Goal: Task Accomplishment & Management: Manage account settings

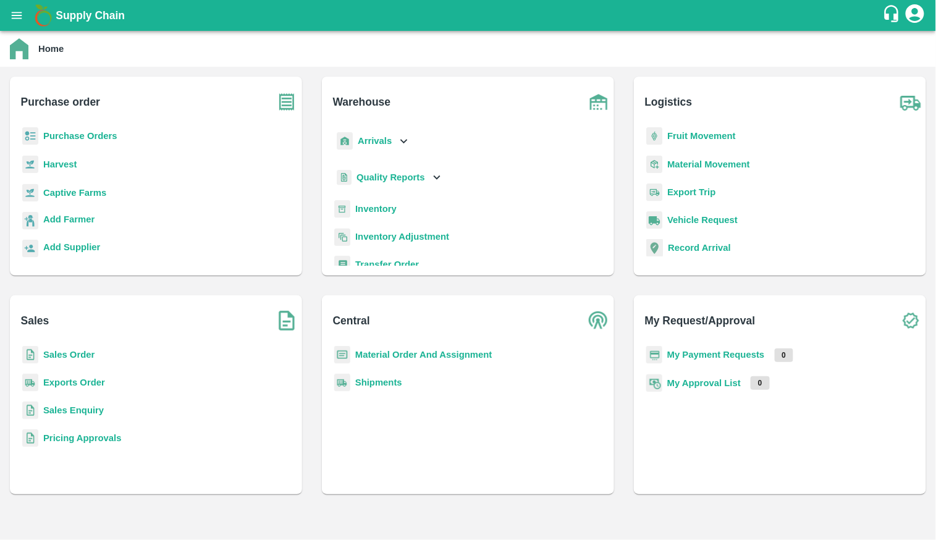
click at [72, 133] on b "Purchase Orders" at bounding box center [80, 136] width 74 height 10
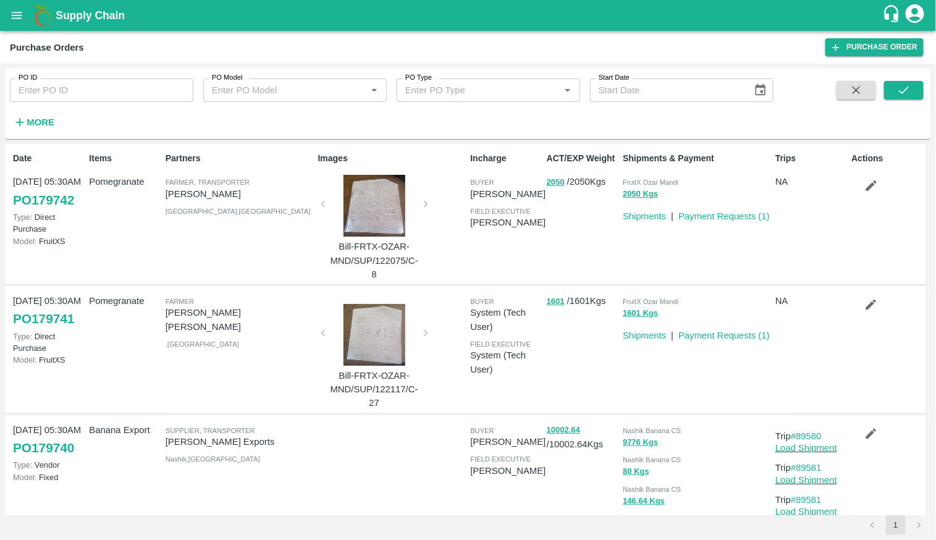
click at [99, 95] on input "PO ID" at bounding box center [101, 89] width 183 height 23
type input "167444"
click at [905, 96] on icon "submit" at bounding box center [904, 90] width 14 height 14
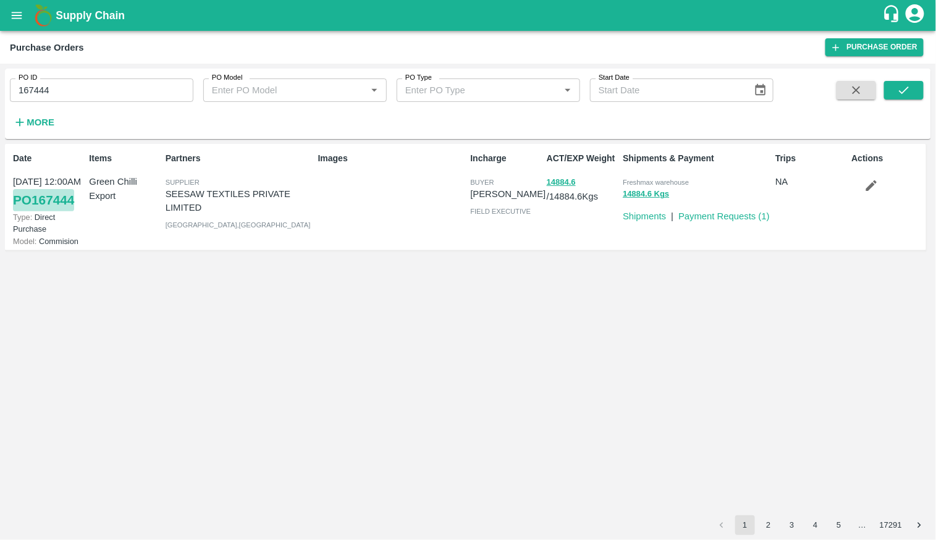
click at [38, 199] on link "PO 167444" at bounding box center [43, 200] width 61 height 22
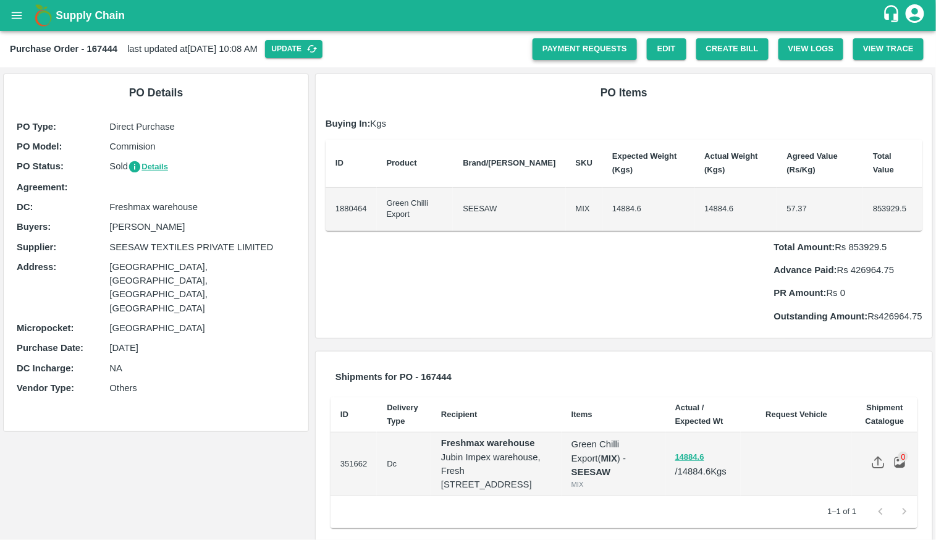
click at [599, 49] on link "Payment Requests" at bounding box center [584, 49] width 104 height 22
click at [728, 49] on button "Create Bill" at bounding box center [732, 49] width 72 height 22
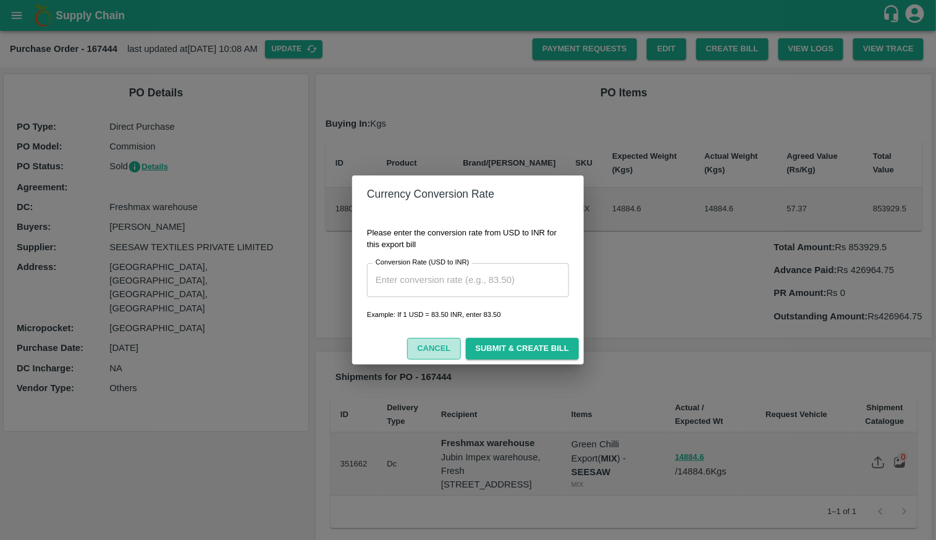
click at [429, 348] on button "Cancel" at bounding box center [433, 349] width 53 height 22
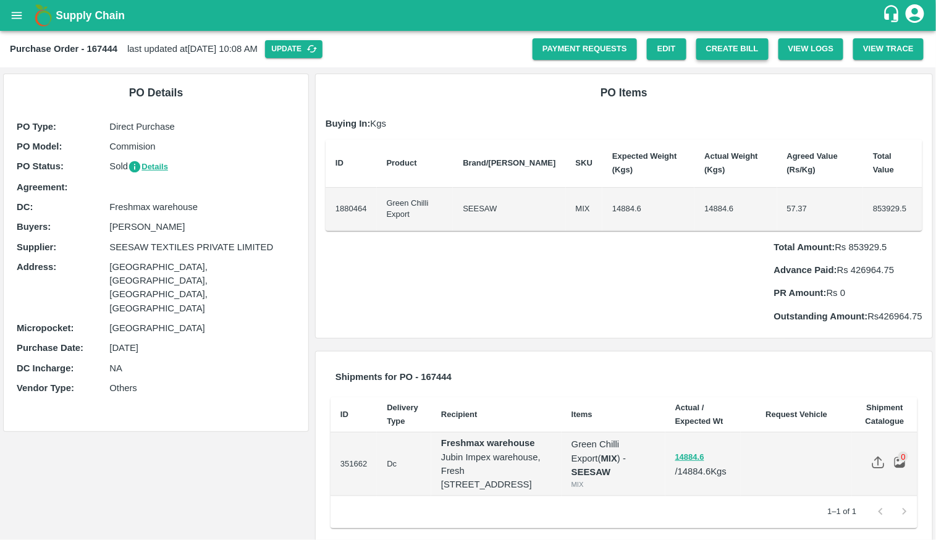
click at [738, 44] on button "Create Bill" at bounding box center [732, 49] width 72 height 22
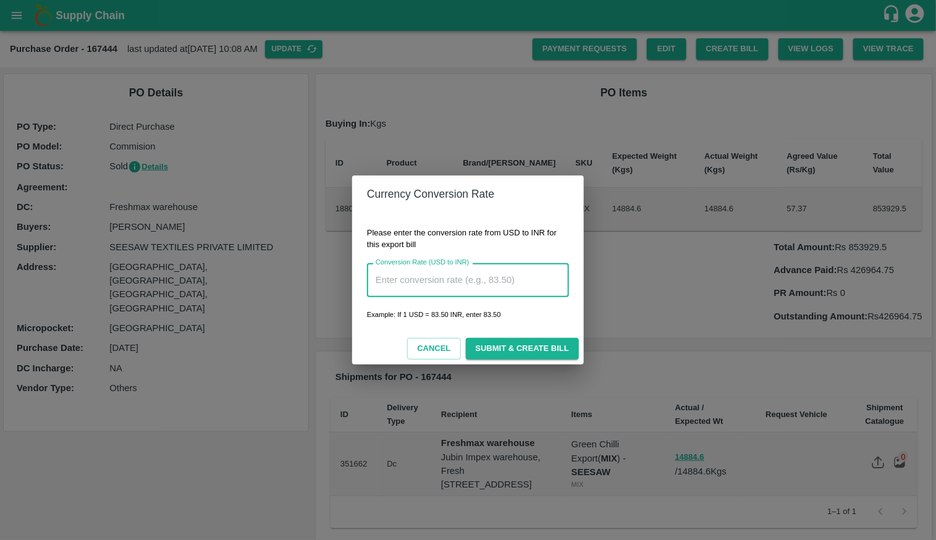
click at [449, 279] on input "Conversion Rate (USD to INR)" at bounding box center [468, 279] width 202 height 33
type input "84.5"
click at [490, 343] on button "Submit & Create Bill" at bounding box center [522, 349] width 113 height 22
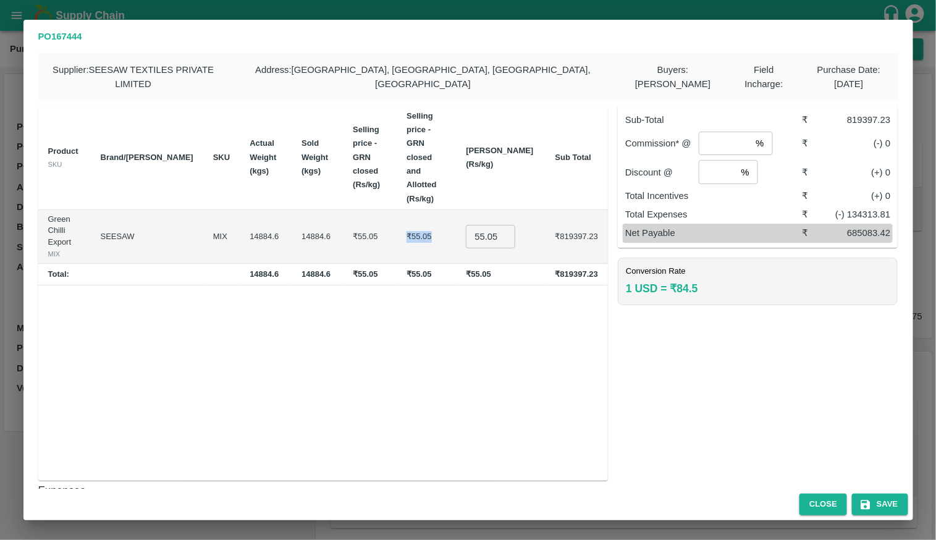
drag, startPoint x: 395, startPoint y: 172, endPoint x: 429, endPoint y: 171, distance: 34.0
click at [430, 210] on td "₹55.05" at bounding box center [426, 237] width 59 height 54
click at [503, 225] on input "55.05" at bounding box center [490, 236] width 49 height 23
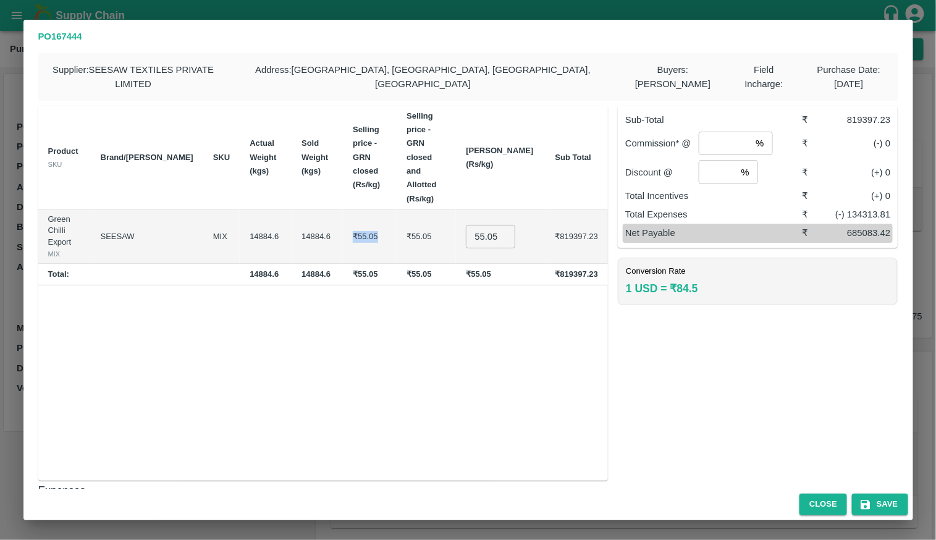
drag, startPoint x: 326, startPoint y: 173, endPoint x: 364, endPoint y: 171, distance: 38.3
click at [364, 210] on td "₹55.05" at bounding box center [370, 237] width 54 height 54
click at [484, 210] on td "55.05 ​" at bounding box center [500, 237] width 89 height 54
click at [496, 225] on input "55.05" at bounding box center [490, 236] width 49 height 23
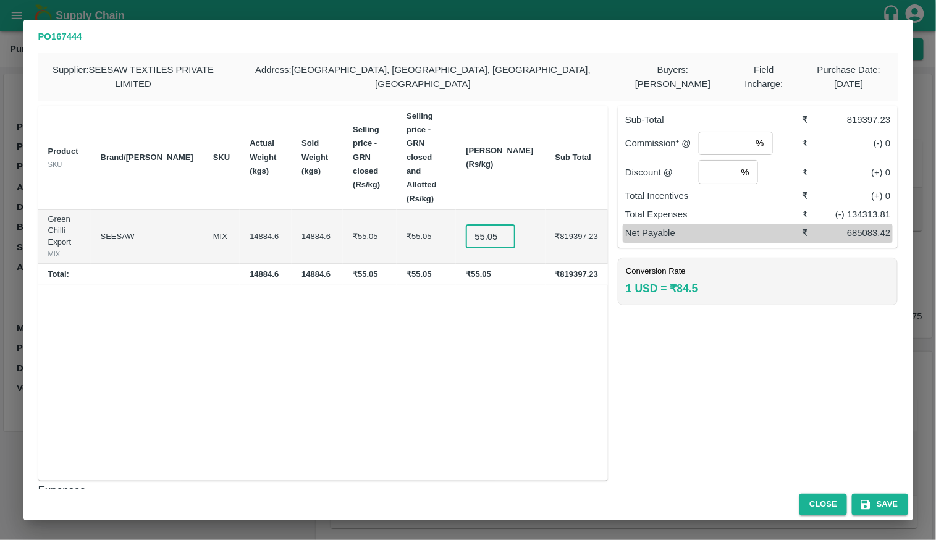
click at [496, 225] on input "55.05" at bounding box center [490, 236] width 49 height 23
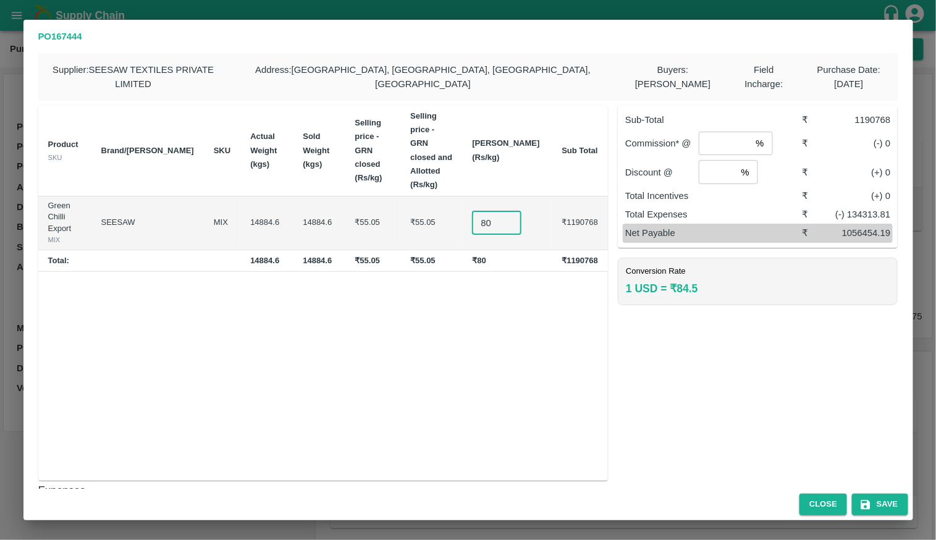
type input "8"
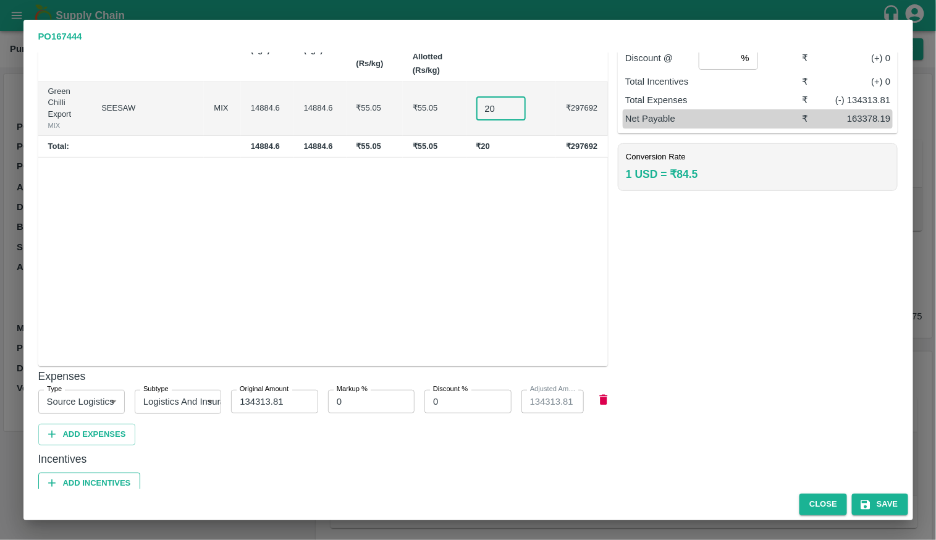
type input "20"
click at [103, 473] on button "Add Incentives" at bounding box center [89, 484] width 103 height 22
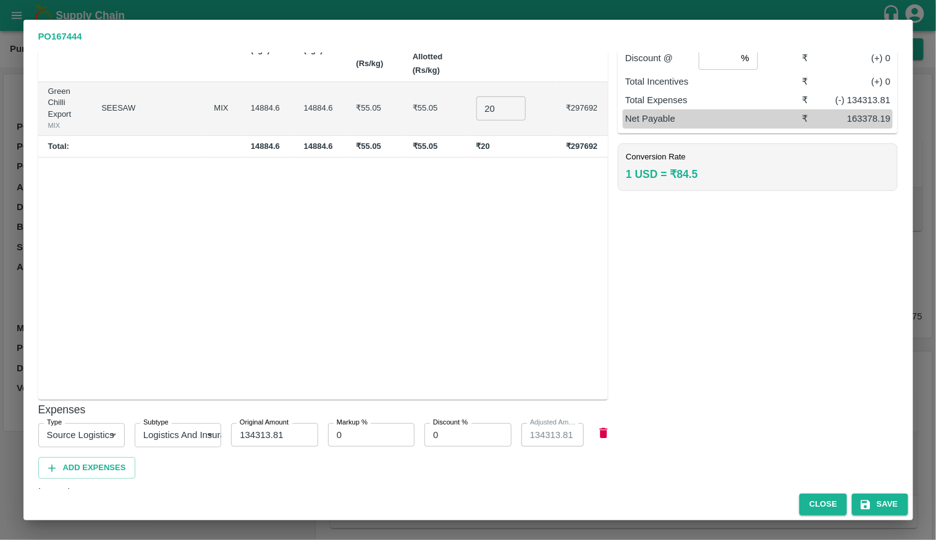
scroll to position [170, 0]
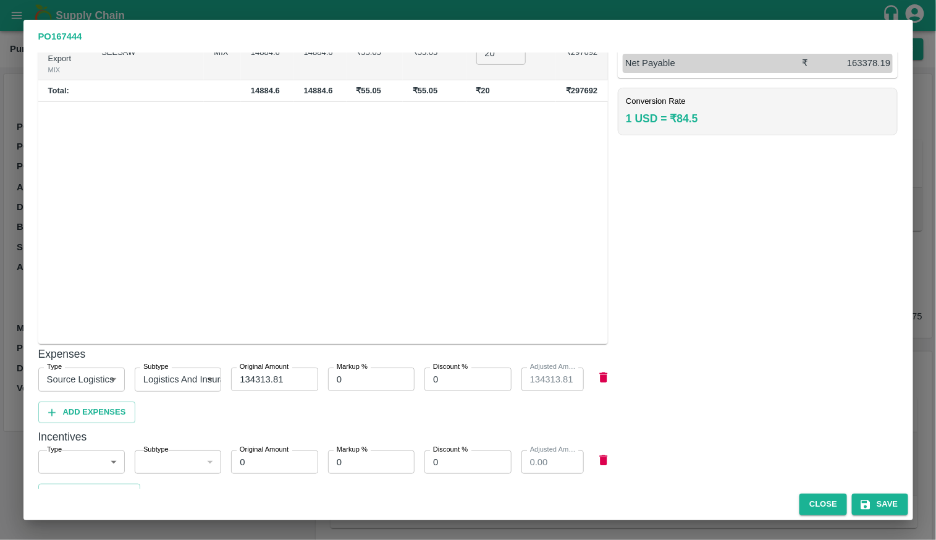
click at [88, 445] on body "Supply Chain Purchase Order - 167444 last updated at 07 Oct 2025, 10:08 AM Upda…" at bounding box center [468, 270] width 936 height 540
click at [84, 500] on p "Subsidies" at bounding box center [68, 495] width 40 height 14
type input "1"
click at [170, 451] on body "Supply Chain Purchase Order - 167444 last updated at 07 Oct 2025, 10:08 AM Upda…" at bounding box center [468, 270] width 936 height 540
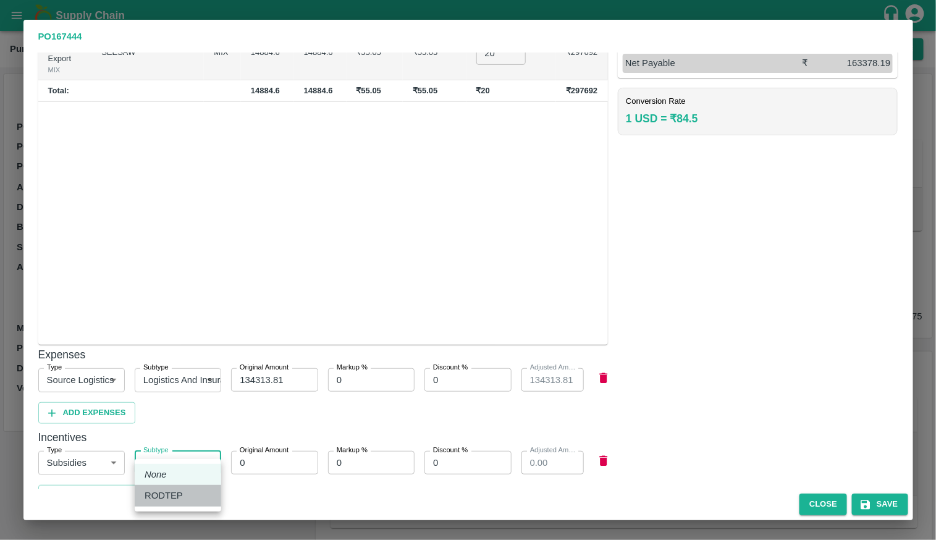
click at [175, 503] on li "RODTEP" at bounding box center [178, 495] width 86 height 21
type input "1"
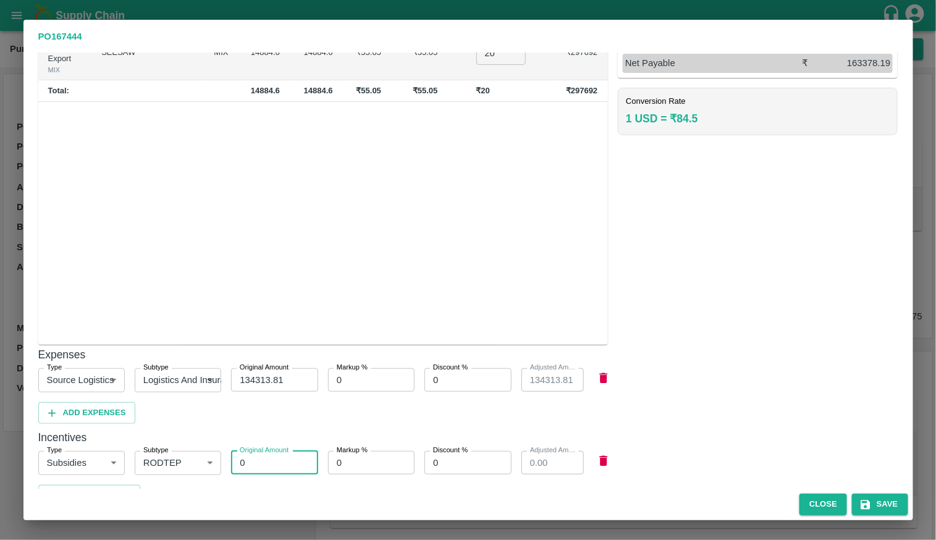
drag, startPoint x: 260, startPoint y: 455, endPoint x: 222, endPoint y: 451, distance: 38.5
click at [222, 451] on div "Original Amount 0 Original Amount" at bounding box center [269, 458] width 96 height 34
type input "5"
type input "5.00"
type input "50"
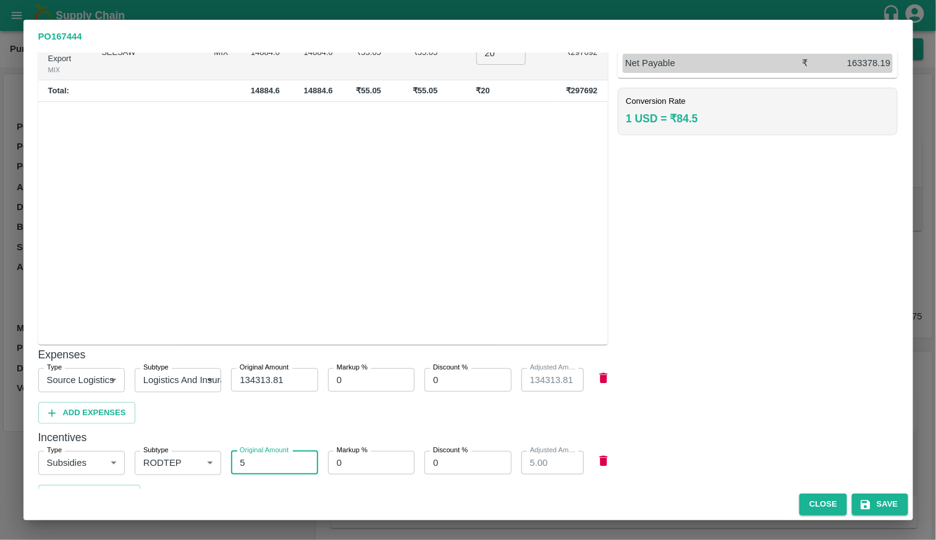
type input "50.00"
type input "500"
type input "500.00"
type input "5000"
type input "5000.00"
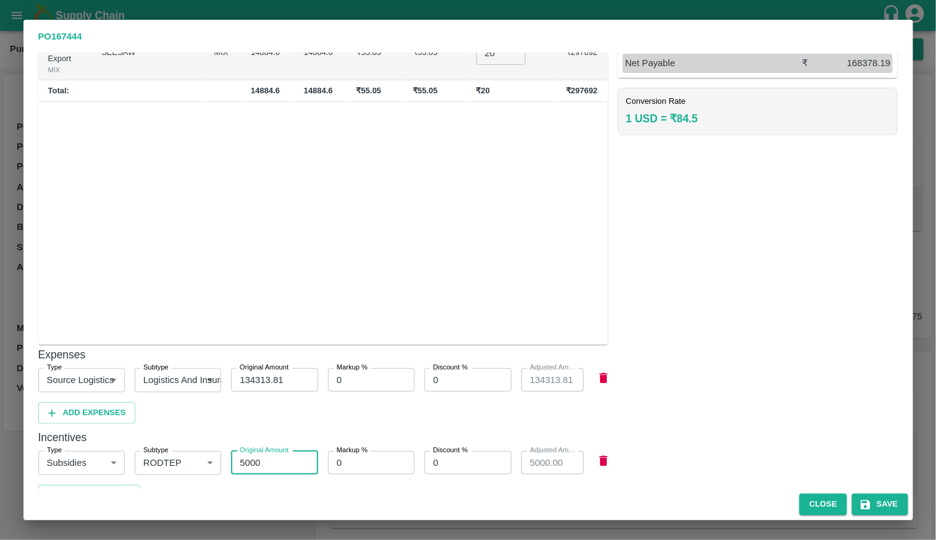
type input "5000"
type input "1"
type input "5050.00"
type input "10"
type input "5500.00"
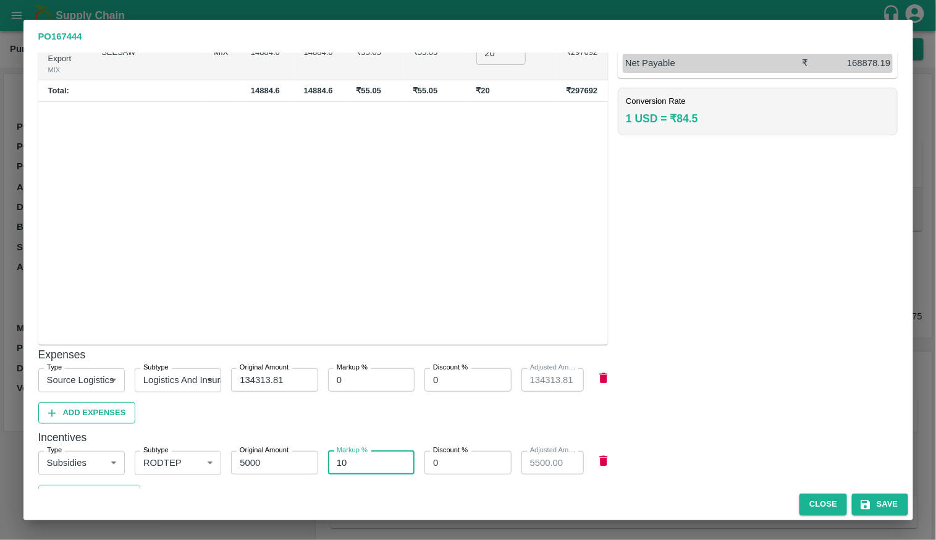
type input "10"
click at [69, 402] on button "Add Expenses" at bounding box center [87, 413] width 98 height 22
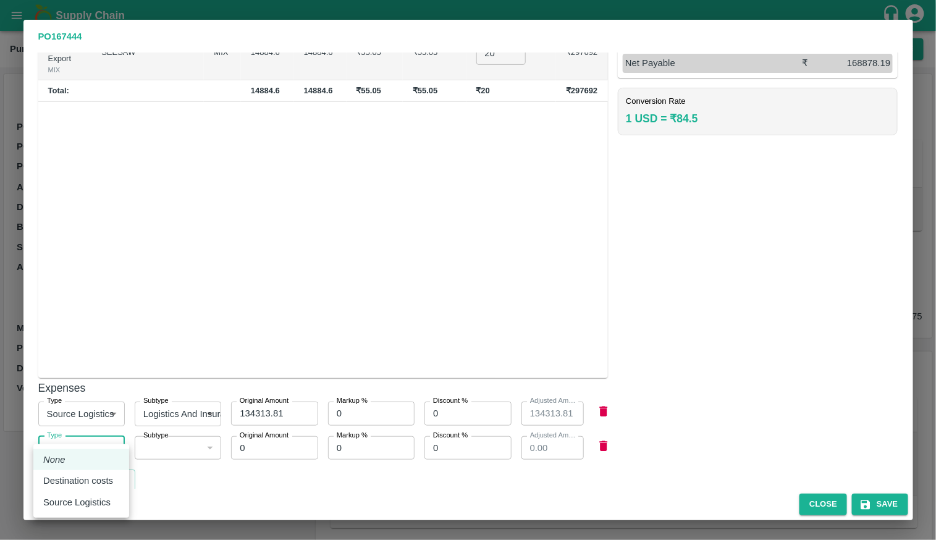
click at [82, 434] on body "Supply Chain Purchase Order - 167444 last updated at 07 Oct 2025, 10:08 AM Upda…" at bounding box center [468, 270] width 936 height 540
click at [84, 482] on p "Destination costs" at bounding box center [78, 481] width 70 height 14
type input "2"
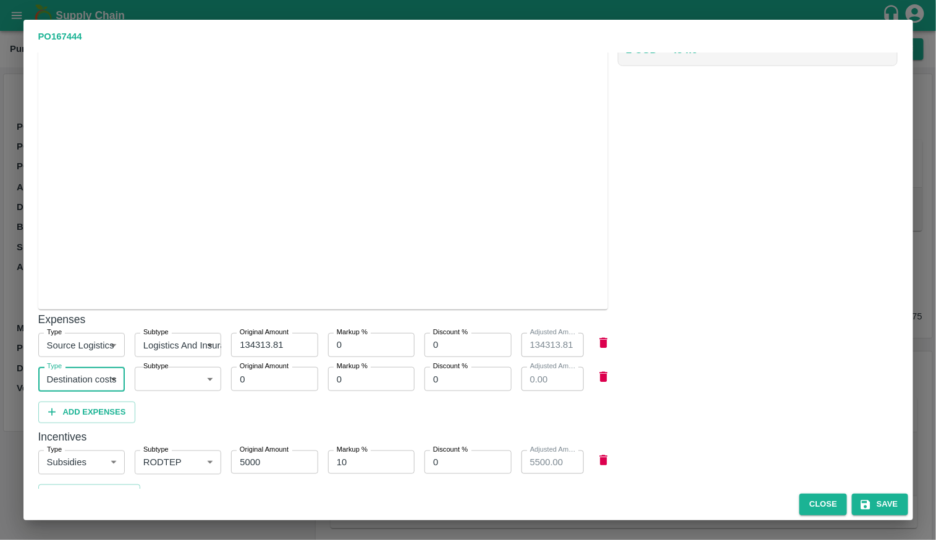
click at [249, 333] on input "134313.81" at bounding box center [274, 344] width 86 height 23
type input "3"
type input "3.00"
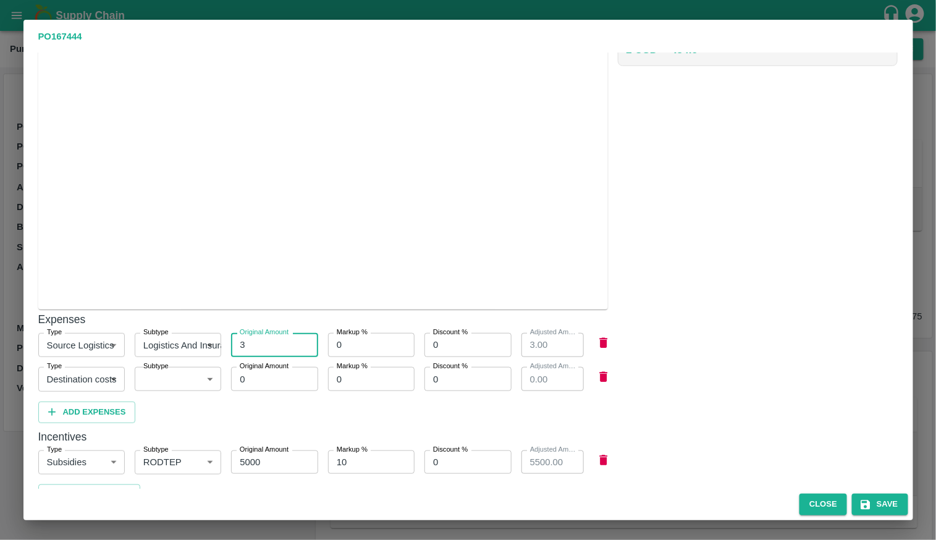
type input "32"
type input "32.00"
type input "323"
type input "323.00"
type input "3232"
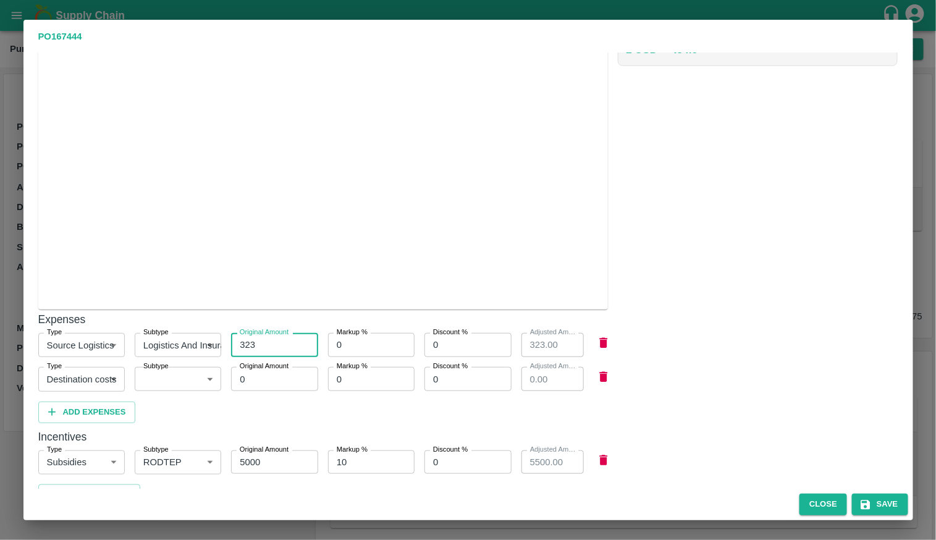
type input "3232.00"
type input "32323"
type input "32323.00"
type input "3232"
type input "3232.00"
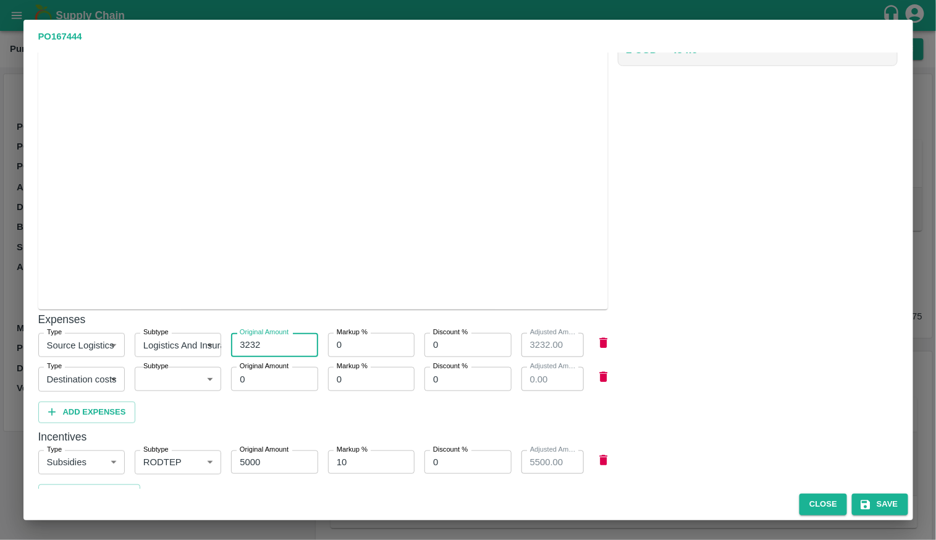
type input "323"
type input "323.00"
type input "32"
type input "32.00"
type input "3"
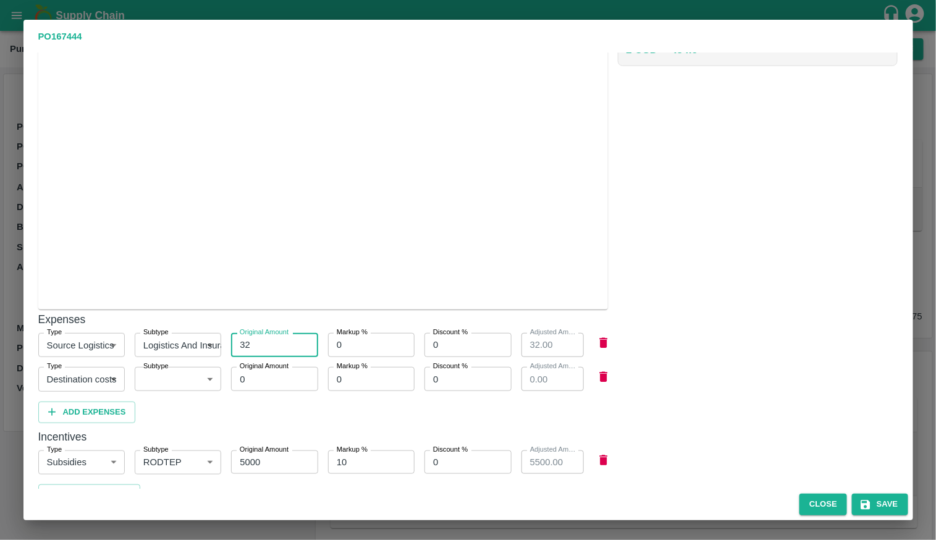
type input "3.00"
type input "134313.81"
type input "1"
type input "5050.00"
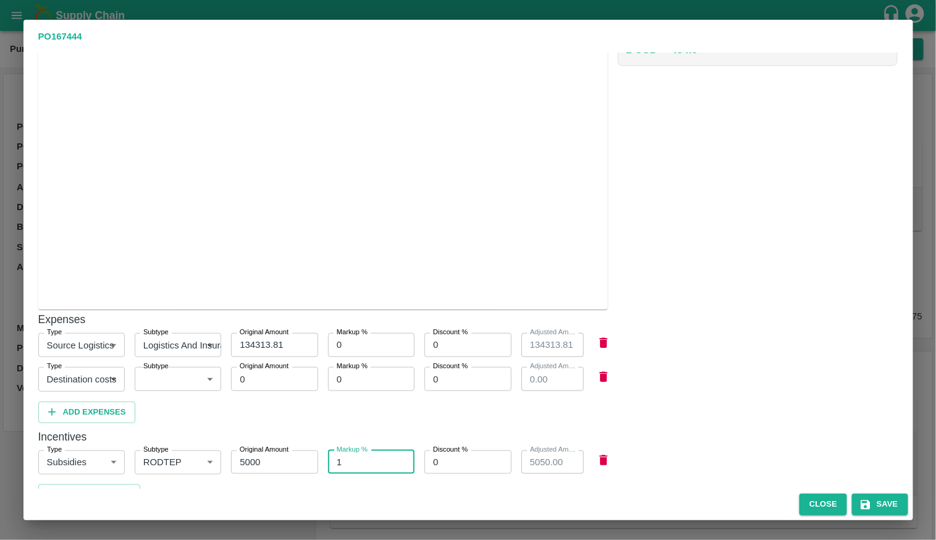
type input "1"
drag, startPoint x: 362, startPoint y: 332, endPoint x: 329, endPoint y: 329, distance: 33.4
click at [329, 333] on input "0" at bounding box center [371, 344] width 86 height 23
type input "1"
type input "135656.95"
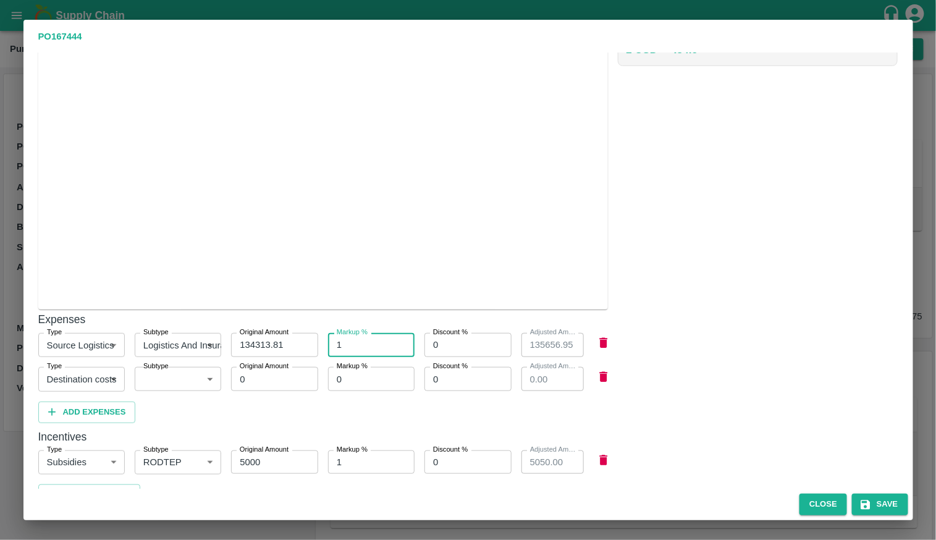
type input "10"
type input "147745.19"
type input "1"
type input "135656.95"
type input "10"
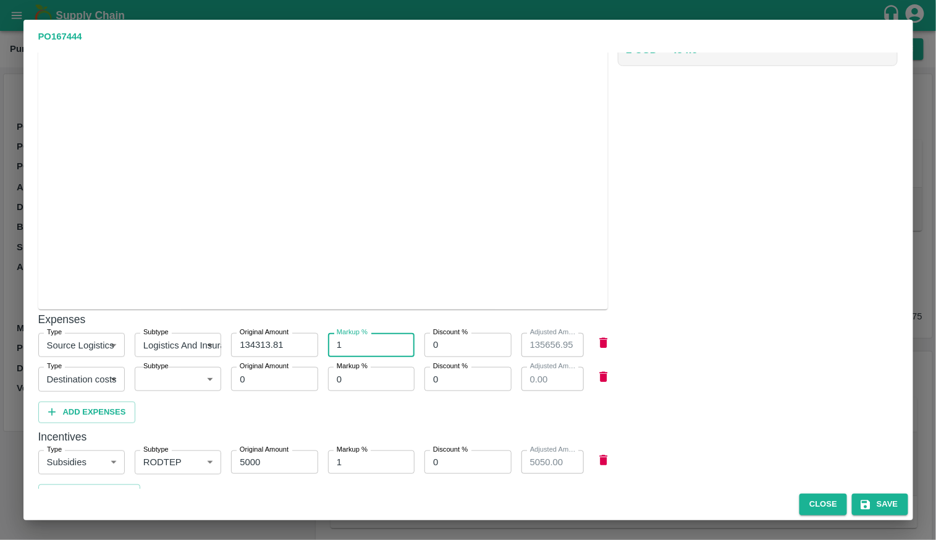
type input "147745.19"
type input "10"
type input "4"
type input "142372.64"
type input "4"
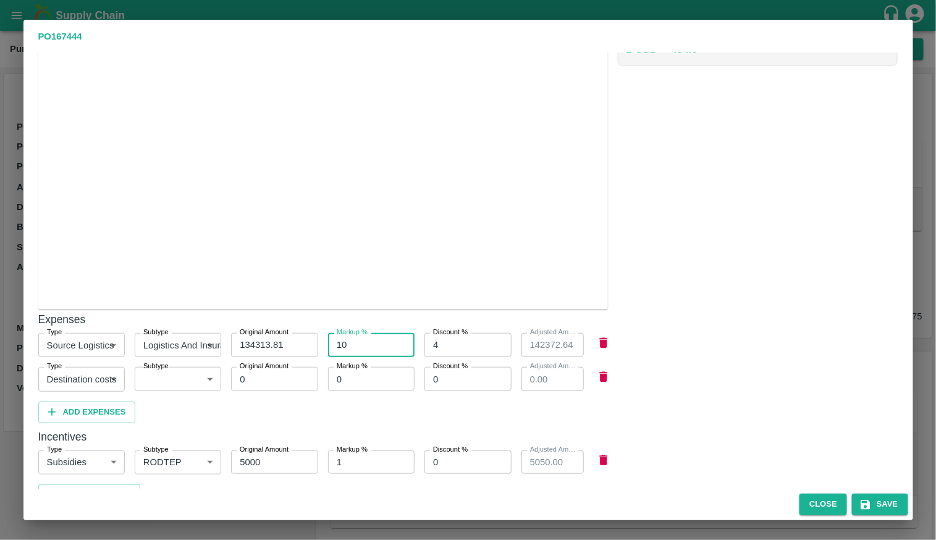
click at [356, 333] on input "10" at bounding box center [371, 344] width 86 height 23
type input "0"
type input "128941.26"
type input "10"
type input "142372.64"
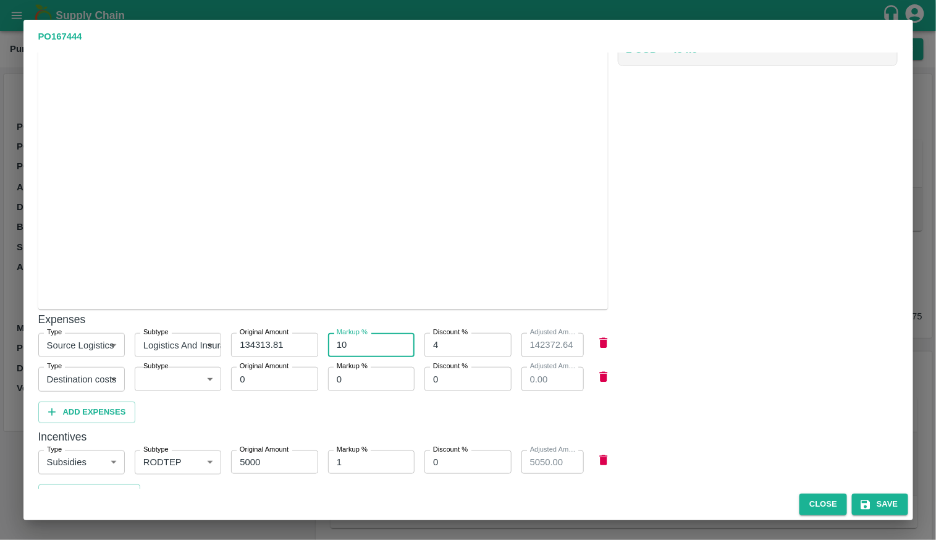
type input "0"
type input "128941.26"
type input "0"
type input "5"
type input "127598.12"
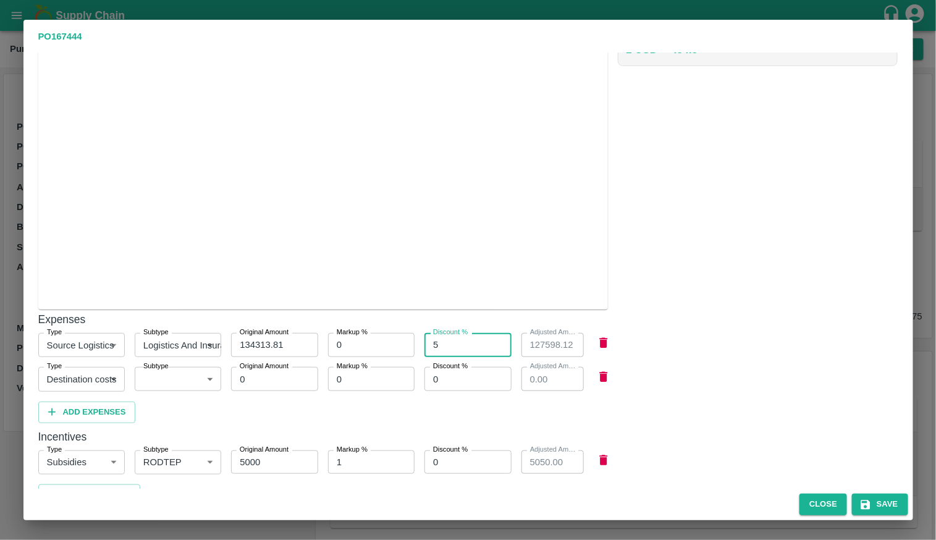
type input "5"
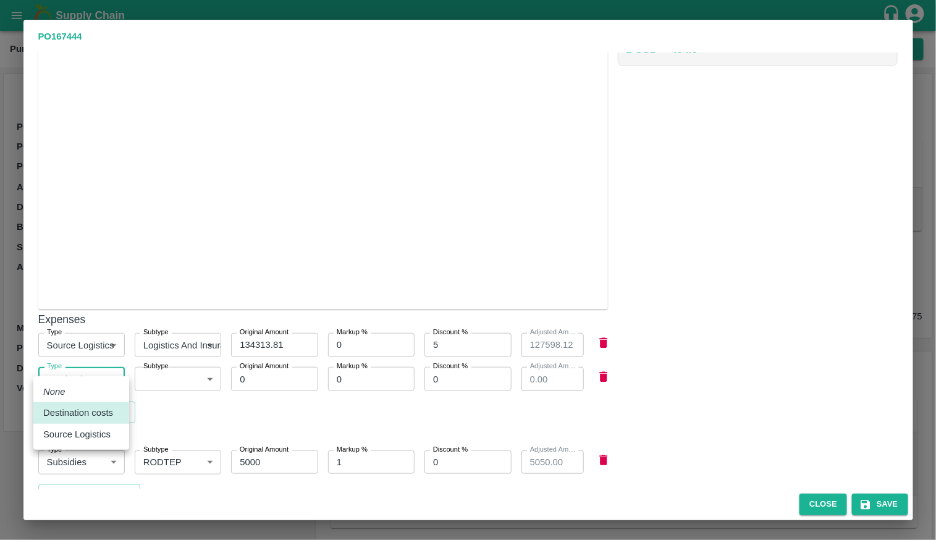
click at [93, 364] on body "Supply Chain Purchase Order - 167444 last updated at 07 Oct 2025, 10:08 AM Upda…" at bounding box center [468, 270] width 936 height 540
click at [171, 383] on div at bounding box center [468, 270] width 936 height 540
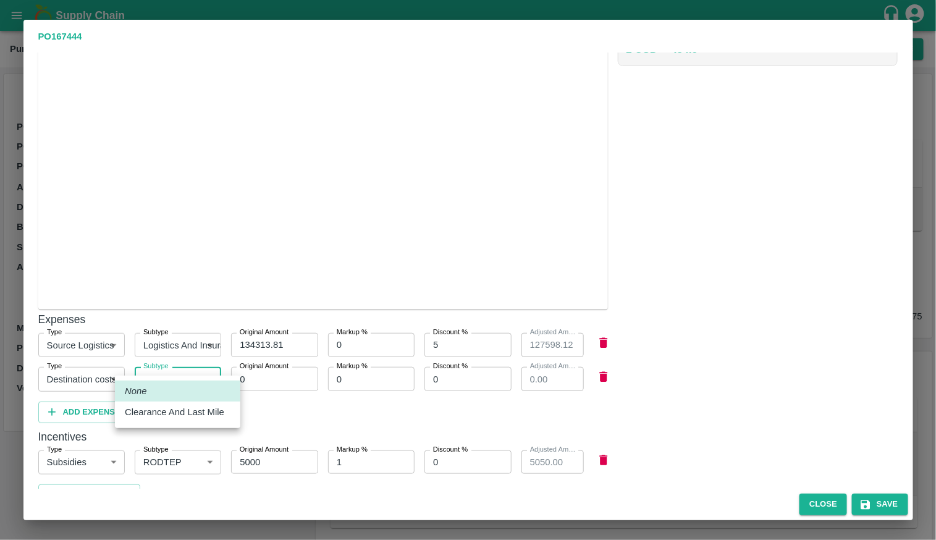
click at [173, 374] on body "Supply Chain Purchase Order - 167444 last updated at 07 Oct 2025, 10:08 AM Upda…" at bounding box center [468, 270] width 936 height 540
click at [74, 303] on div at bounding box center [468, 270] width 936 height 540
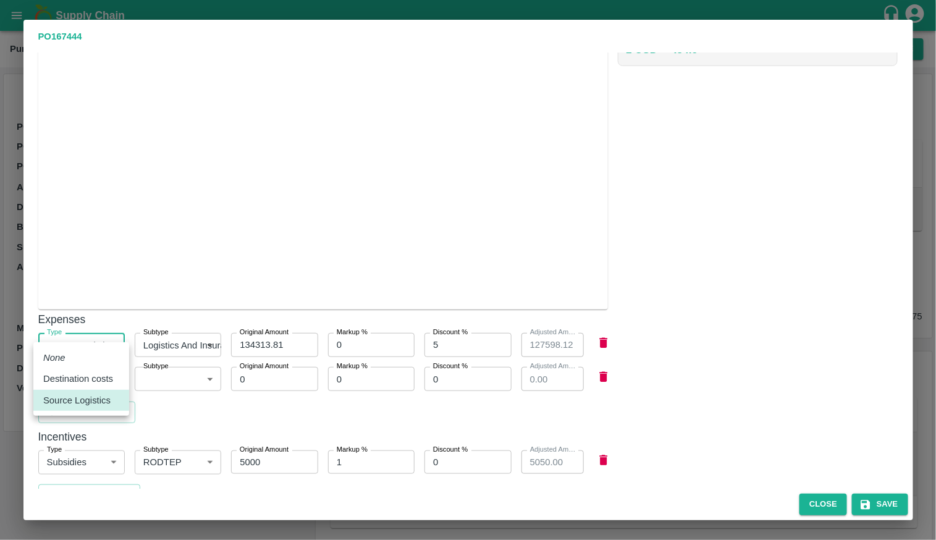
click at [82, 325] on body "Supply Chain Purchase Order - 167444 last updated at 07 Oct 2025, 10:08 AM Upda…" at bounding box center [468, 270] width 936 height 540
click at [91, 378] on p "Destination costs" at bounding box center [78, 379] width 70 height 14
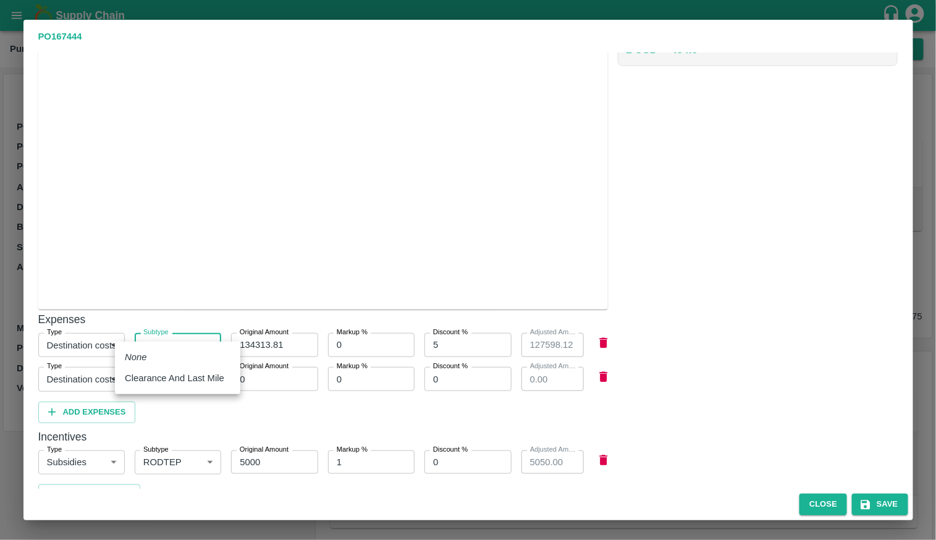
click at [187, 327] on body "Supply Chain Purchase Order - 167444 last updated at 07 Oct 2025, 10:08 AM Upda…" at bounding box center [468, 270] width 936 height 540
click at [175, 273] on div at bounding box center [468, 270] width 936 height 540
click at [170, 355] on body "Supply Chain Purchase Order - 167444 last updated at 07 Oct 2025, 10:08 AM Upda…" at bounding box center [468, 270] width 936 height 540
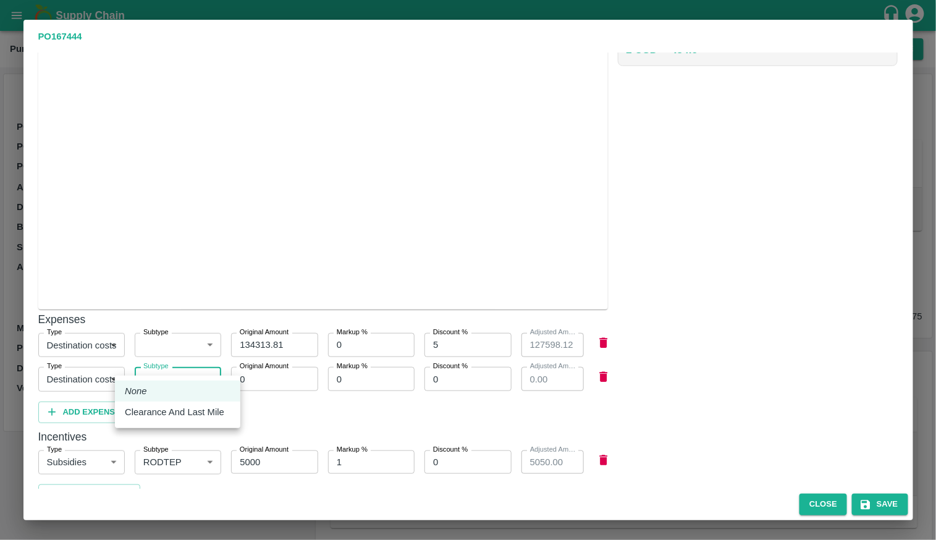
click at [101, 320] on div at bounding box center [468, 270] width 936 height 540
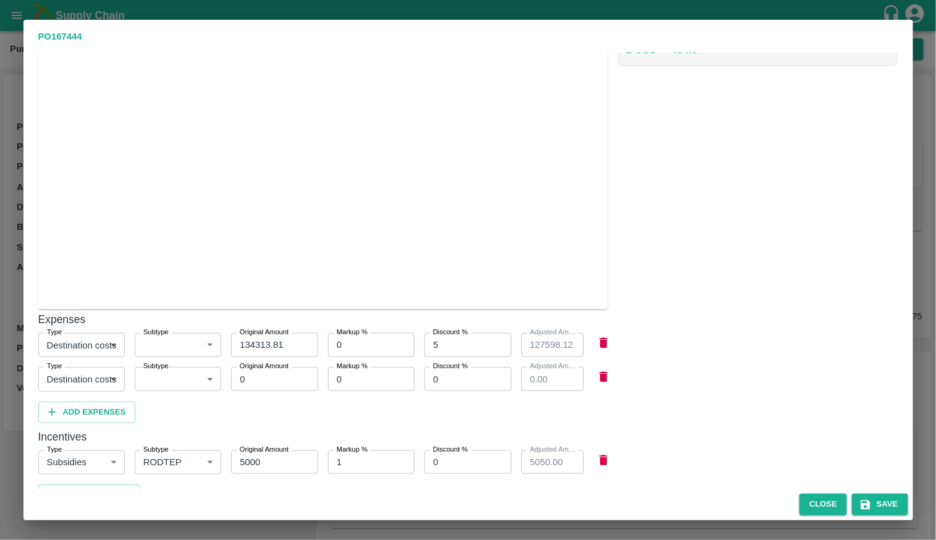
click at [101, 331] on body "Supply Chain Purchase Order - 167444 last updated at 07 Oct 2025, 10:08 AM Upda…" at bounding box center [468, 270] width 936 height 540
click at [85, 402] on p "Source Logistics" at bounding box center [76, 400] width 67 height 14
type input "1"
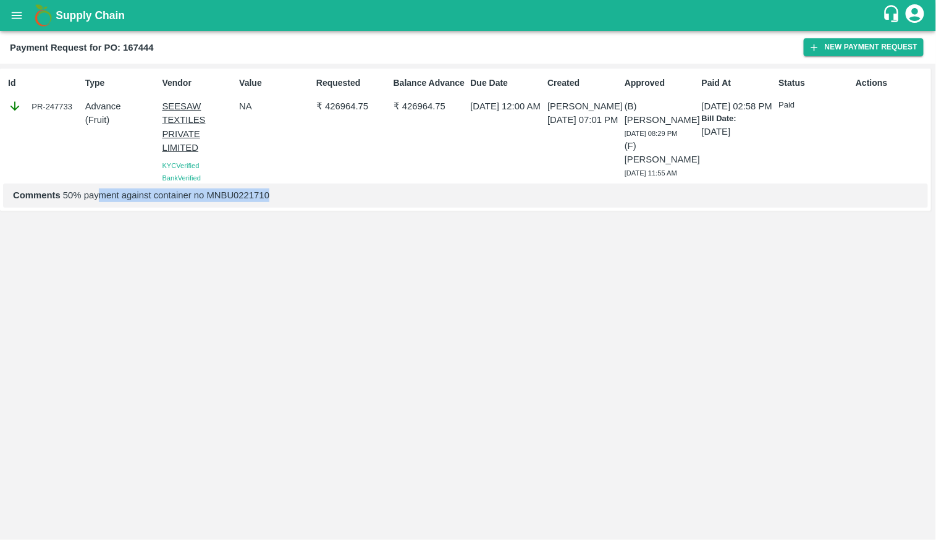
drag, startPoint x: 101, startPoint y: 196, endPoint x: 409, endPoint y: 193, distance: 308.2
click at [409, 193] on p "Comments 50% payment against container no MNBU0221710" at bounding box center [465, 195] width 905 height 14
drag, startPoint x: 554, startPoint y: 103, endPoint x: 554, endPoint y: 149, distance: 45.7
click at [554, 149] on div "Created Amrut Jadhav 04 Aug 2025, 07:01 PM" at bounding box center [580, 128] width 77 height 112
